Goal: Task Accomplishment & Management: Complete application form

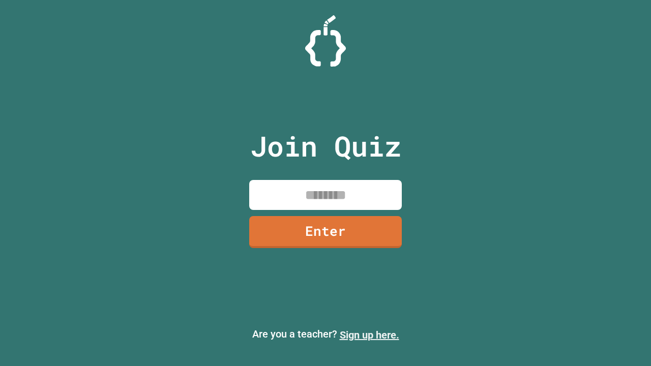
click at [369, 335] on link "Sign up here." at bounding box center [369, 335] width 59 height 12
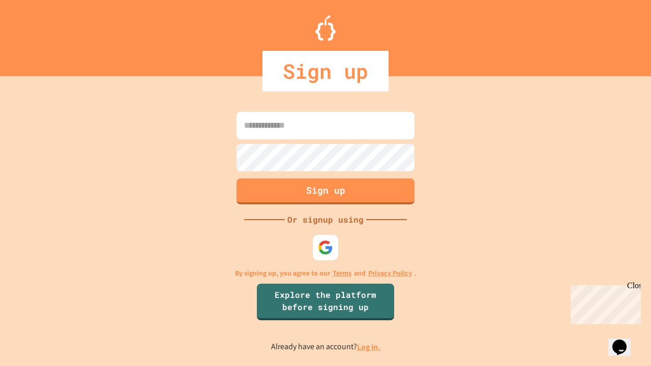
click at [369, 347] on link "Log in." at bounding box center [368, 347] width 23 height 11
